Goal: Information Seeking & Learning: Learn about a topic

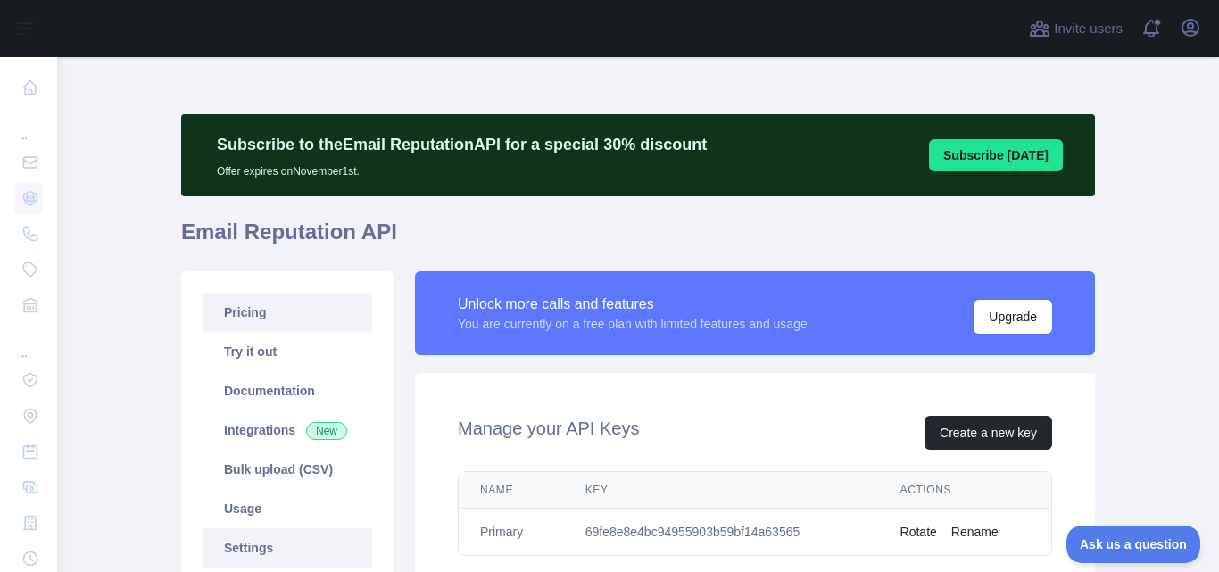
click at [264, 322] on link "Pricing" at bounding box center [288, 312] width 170 height 39
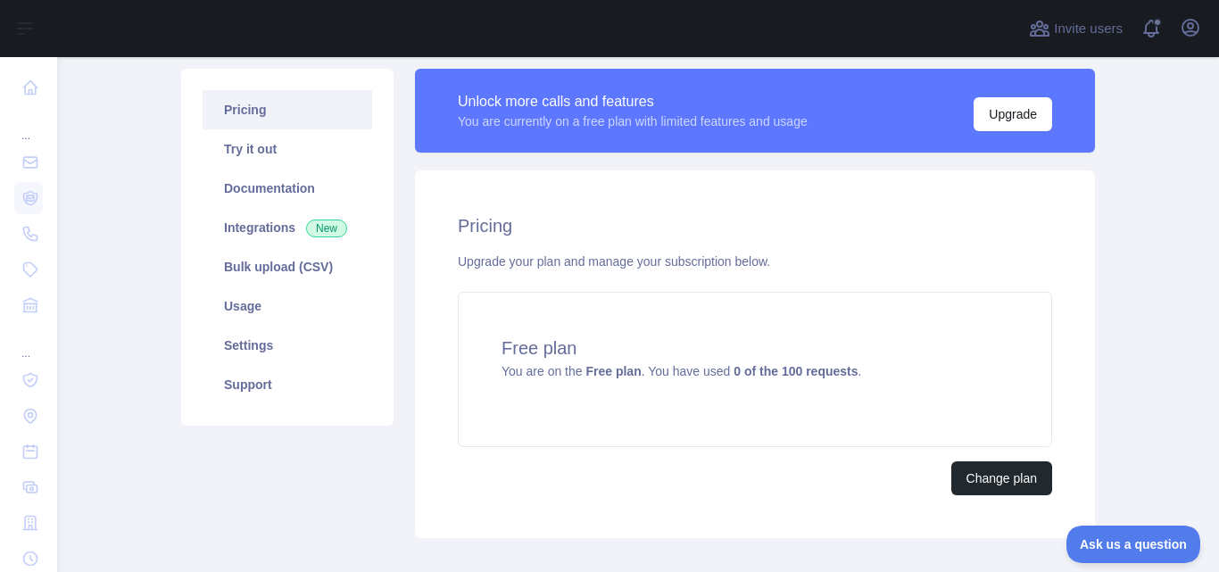
scroll to position [205, 0]
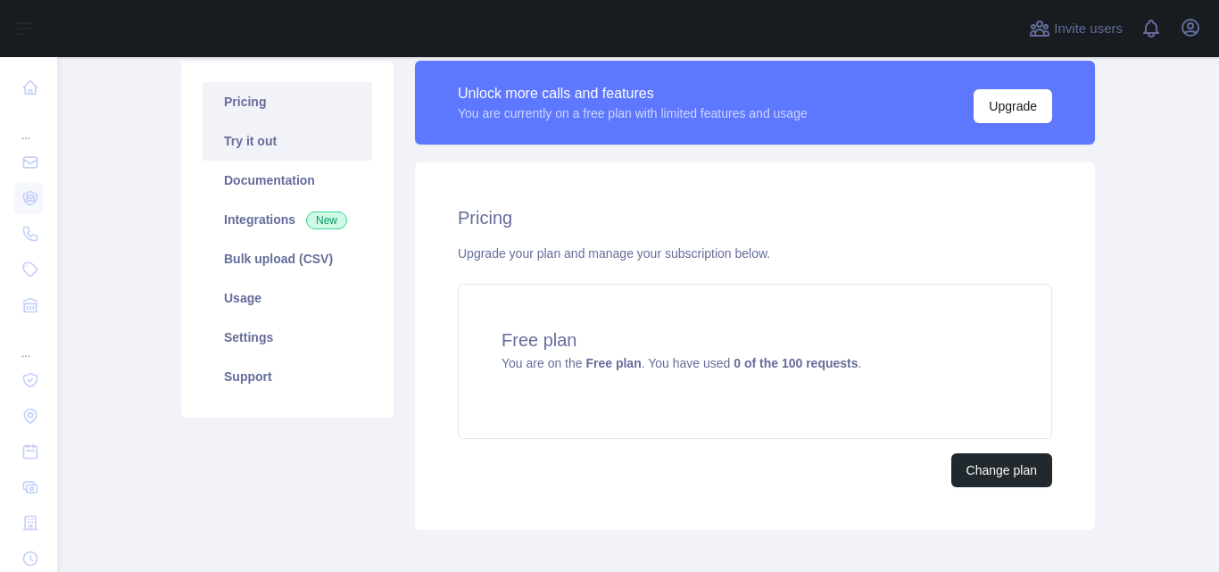
click at [250, 153] on link "Try it out" at bounding box center [288, 140] width 170 height 39
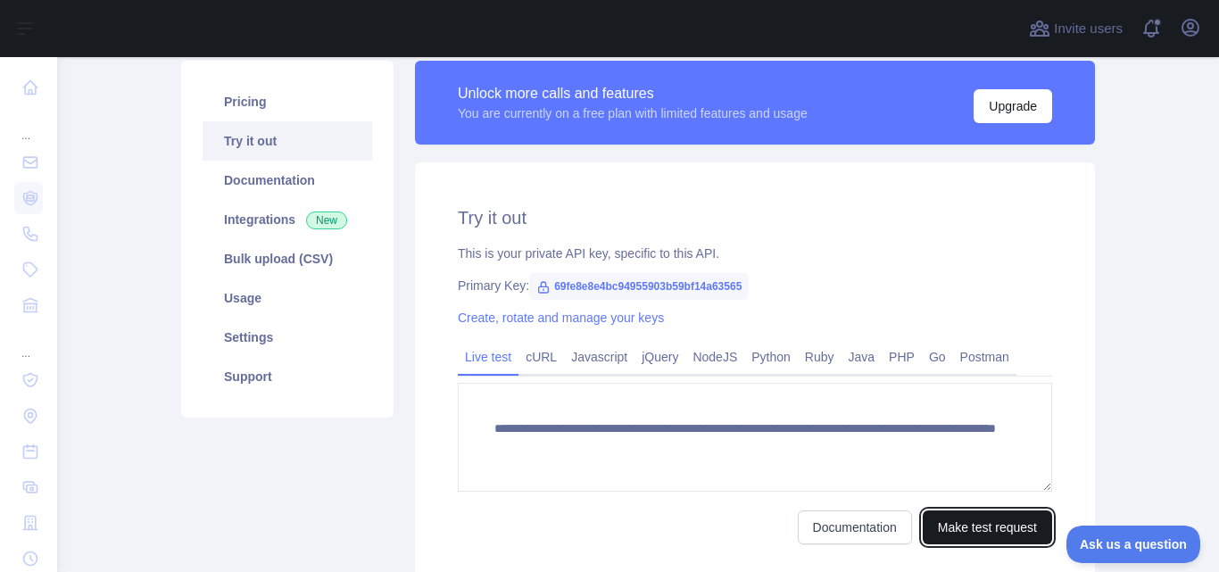
click at [973, 526] on button "Make test request" at bounding box center [987, 527] width 129 height 34
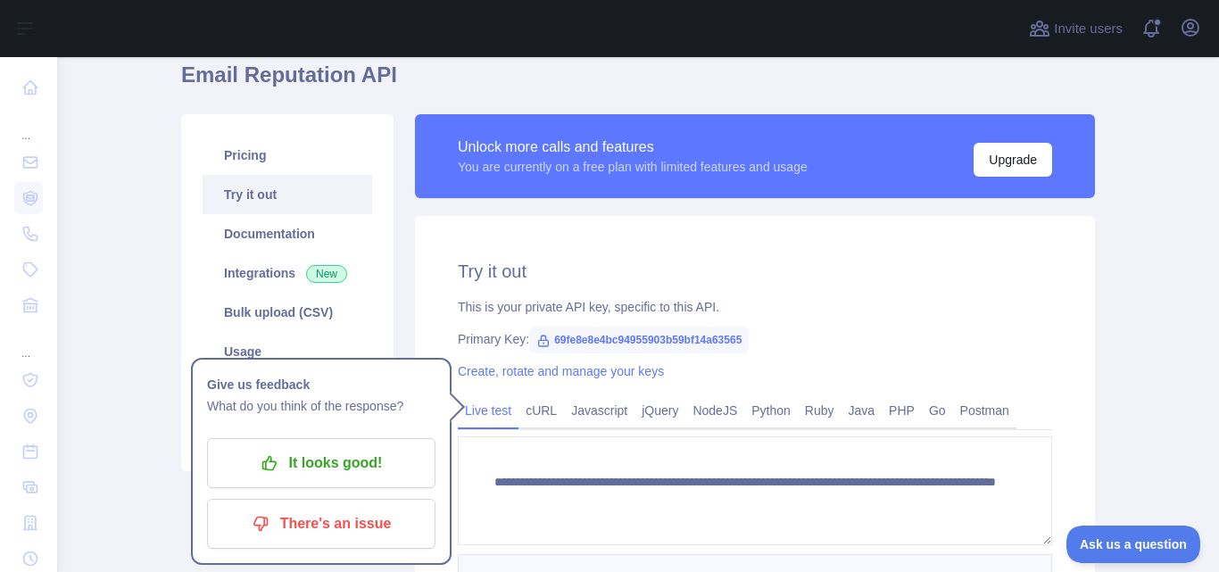
scroll to position [150, 0]
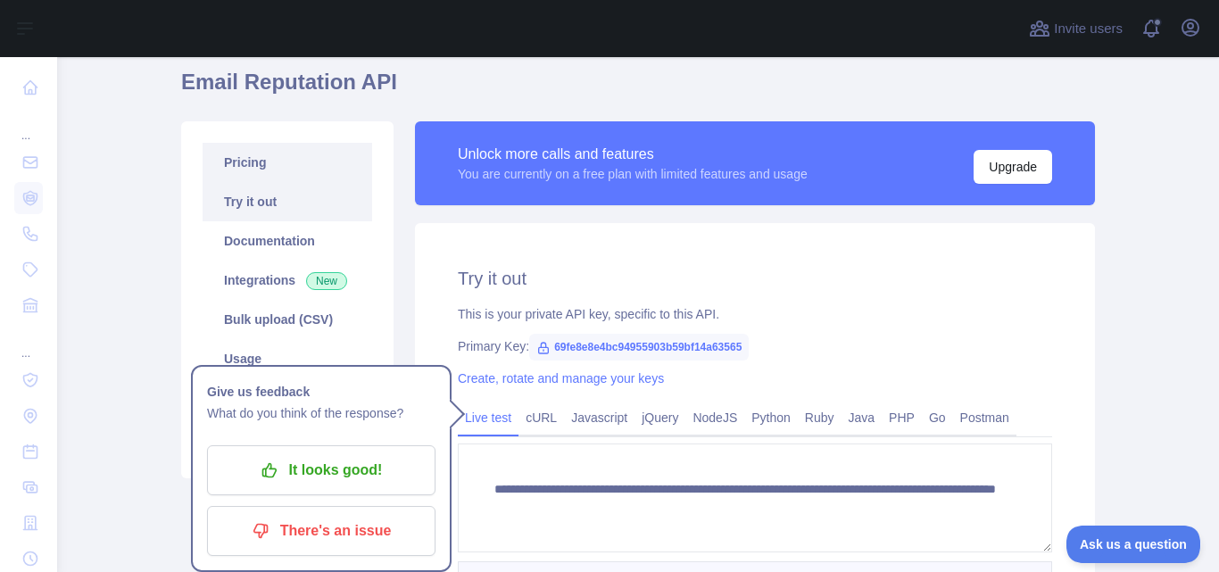
click at [247, 170] on link "Pricing" at bounding box center [288, 162] width 170 height 39
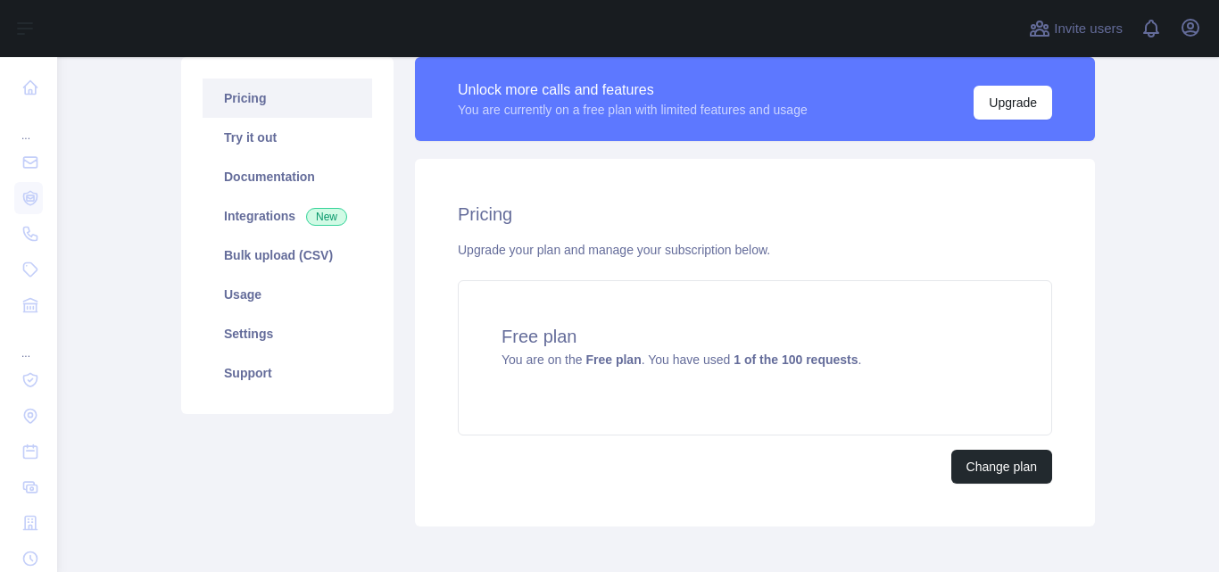
scroll to position [223, 0]
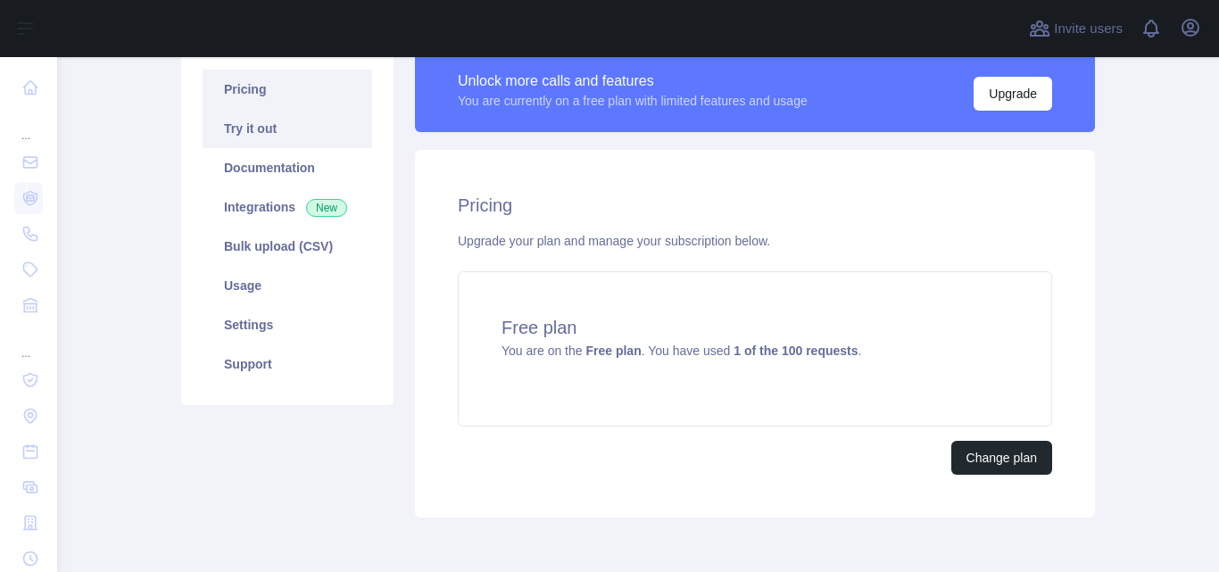
click at [260, 132] on link "Try it out" at bounding box center [288, 128] width 170 height 39
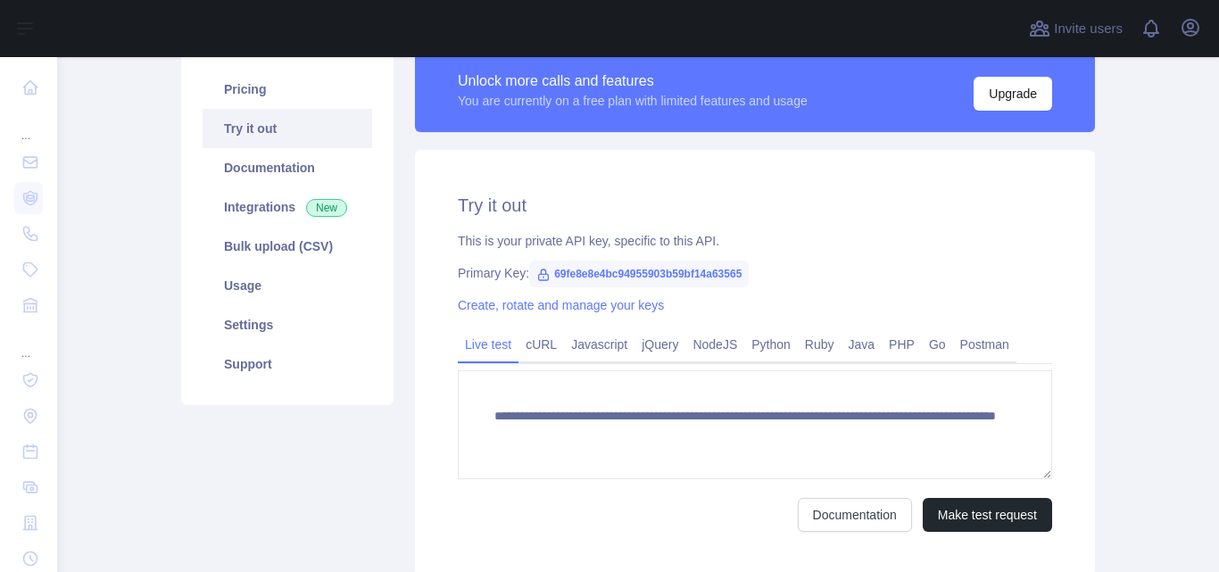
click at [647, 274] on span "69fe8e8e4bc94955903b59bf14a63565" at bounding box center [638, 274] width 219 height 27
copy span "69fe8e8e4bc94955903b59bf14a63565"
